Goal: Task Accomplishment & Management: Manage account settings

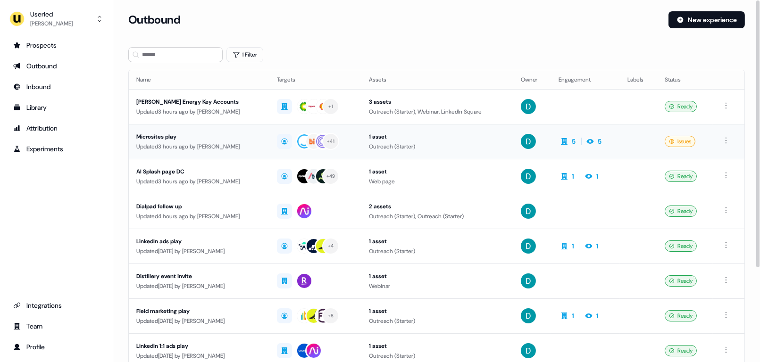
click at [181, 143] on div "Updated 3 hours ago by [PERSON_NAME]" at bounding box center [198, 146] width 125 height 9
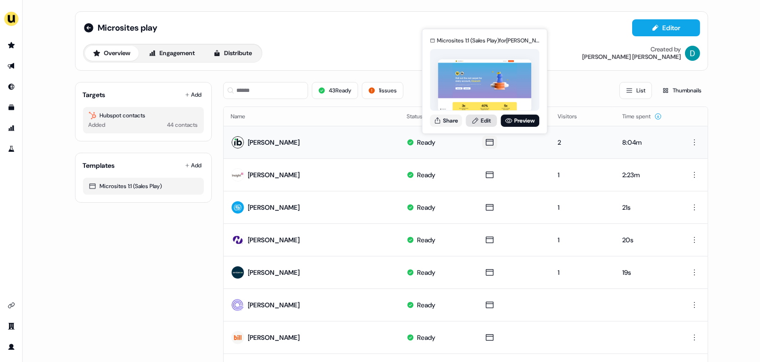
click at [479, 121] on link "Edit" at bounding box center [481, 121] width 31 height 12
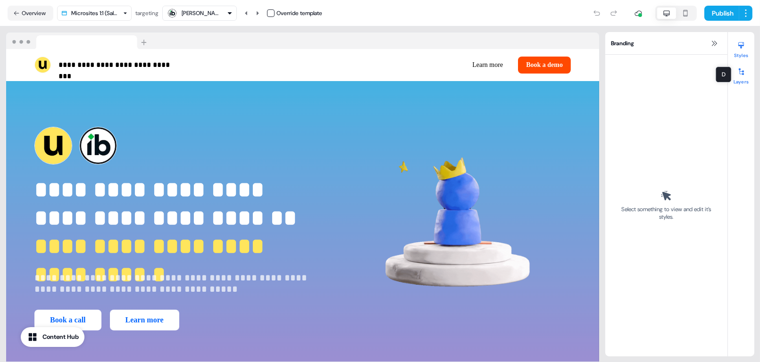
click at [743, 69] on icon at bounding box center [741, 72] width 8 height 8
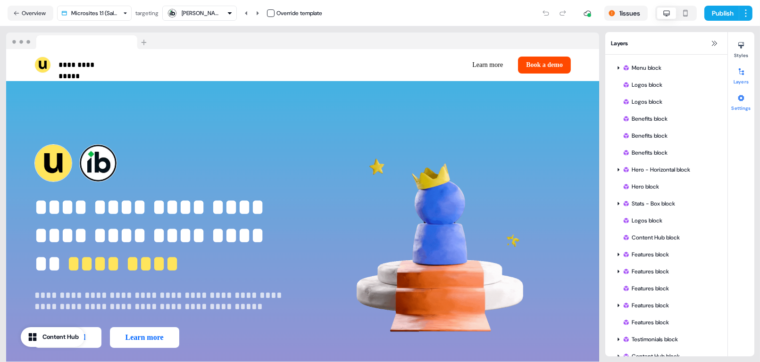
click at [745, 101] on div at bounding box center [740, 98] width 15 height 15
